Goal: Information Seeking & Learning: Check status

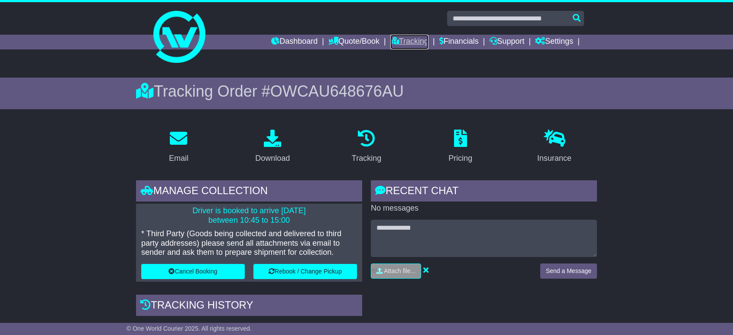
click at [404, 41] on link "Tracking" at bounding box center [409, 42] width 38 height 15
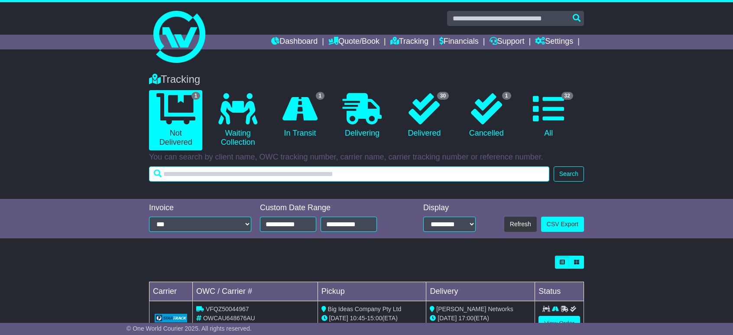
click at [252, 171] on input "text" at bounding box center [349, 173] width 400 height 15
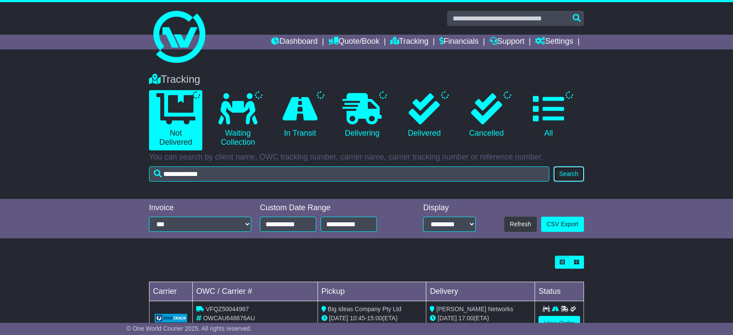
click at [560, 174] on button "Search" at bounding box center [568, 173] width 30 height 15
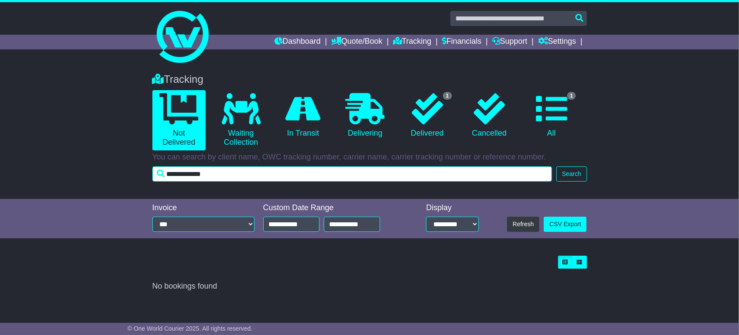
drag, startPoint x: 249, startPoint y: 173, endPoint x: 162, endPoint y: 171, distance: 87.5
click at [162, 171] on input "**********" at bounding box center [352, 173] width 400 height 15
type input "**********"
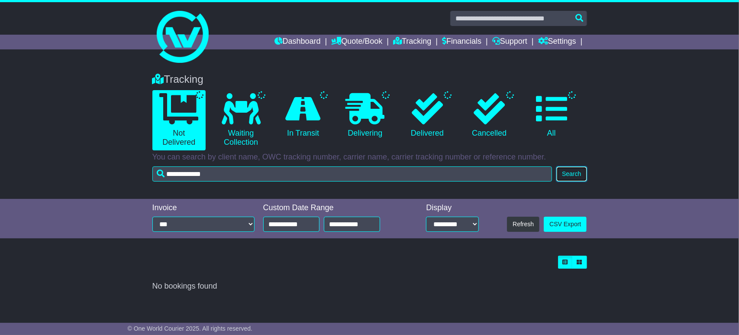
click at [570, 175] on button "Search" at bounding box center [571, 173] width 30 height 15
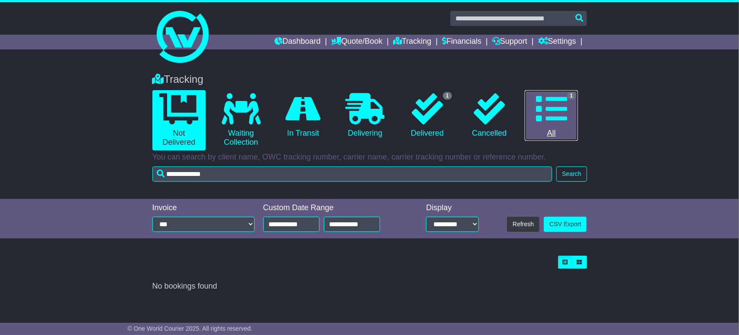
click at [550, 115] on icon at bounding box center [551, 108] width 31 height 31
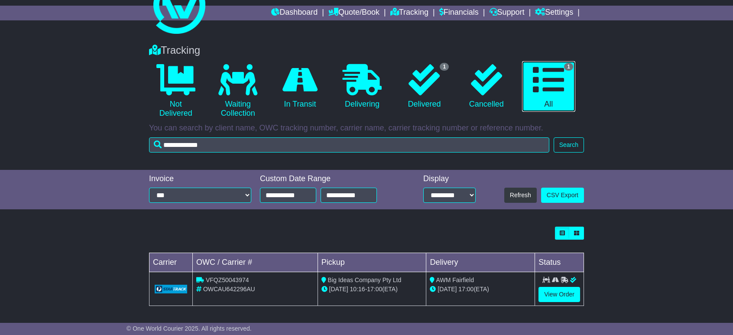
scroll to position [29, 0]
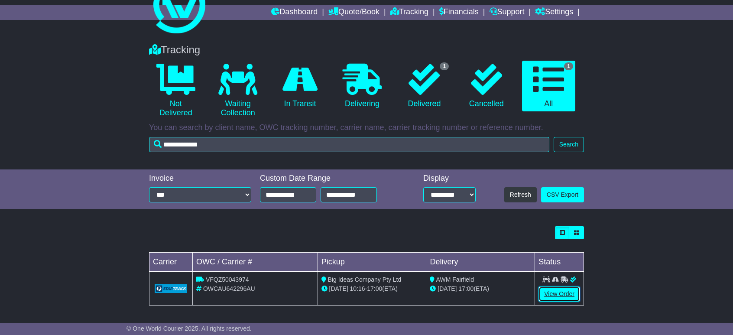
click at [548, 291] on link "View Order" at bounding box center [559, 293] width 42 height 15
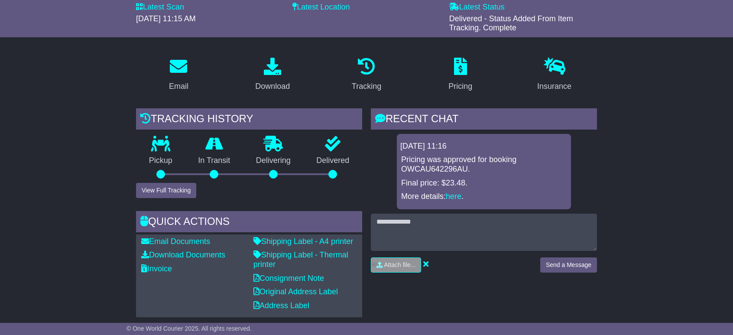
scroll to position [130, 0]
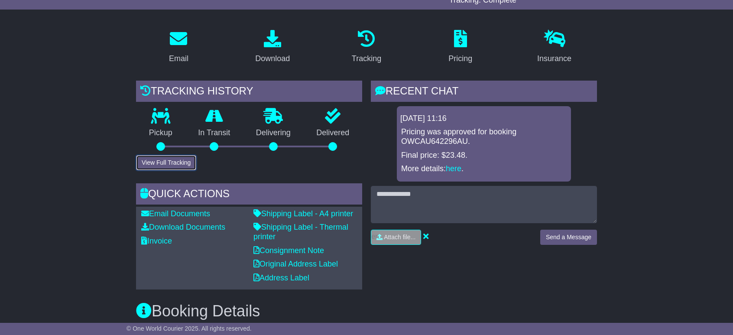
click at [174, 162] on button "View Full Tracking" at bounding box center [166, 162] width 60 height 15
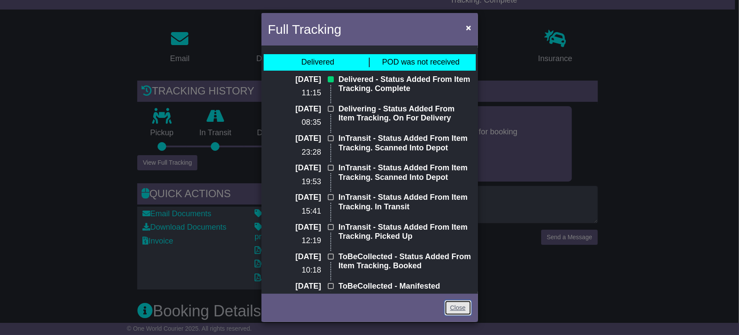
click at [461, 307] on link "Close" at bounding box center [458, 307] width 27 height 15
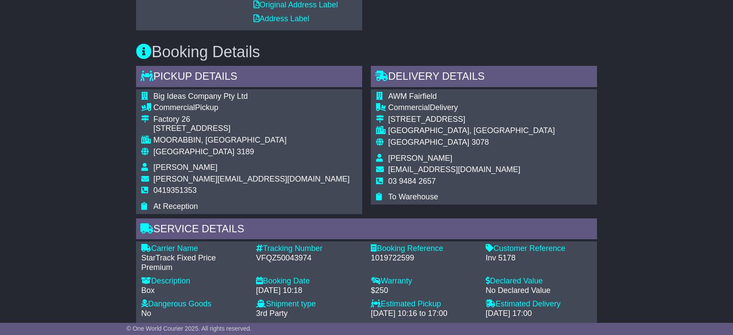
scroll to position [390, 0]
